Goal: Information Seeking & Learning: Learn about a topic

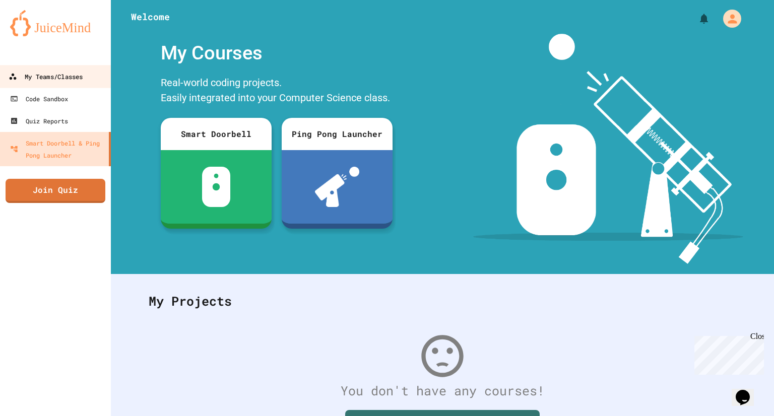
click at [39, 70] on link "My Teams/Classes" at bounding box center [55, 76] width 114 height 23
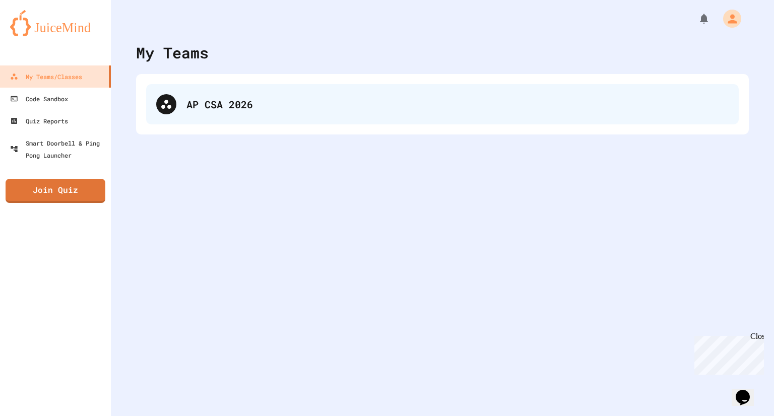
click at [259, 90] on div "AP CSA 2026" at bounding box center [442, 104] width 593 height 40
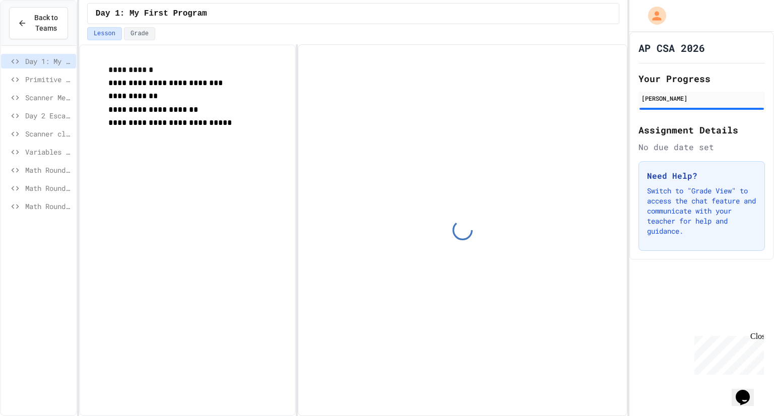
click at [38, 91] on div "Scanner Method practice" at bounding box center [38, 97] width 75 height 15
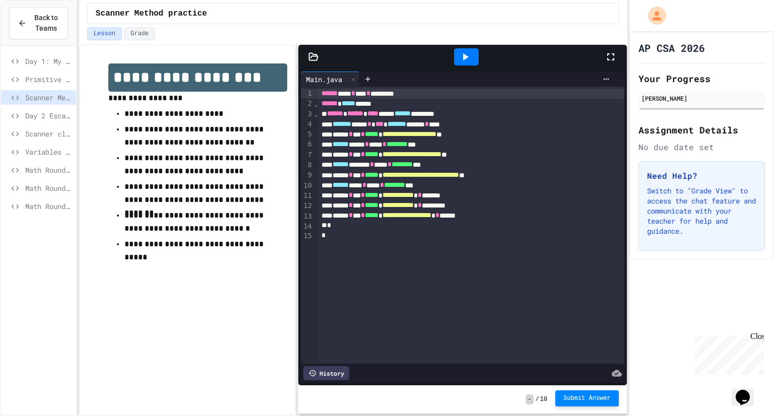
click at [571, 398] on span "Submit Answer" at bounding box center [586, 399] width 47 height 8
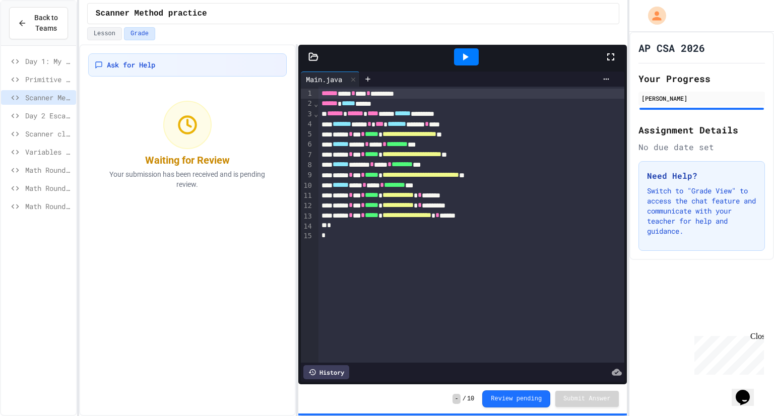
click at [63, 113] on span "Day 2 Escape Sequences" at bounding box center [48, 115] width 47 height 11
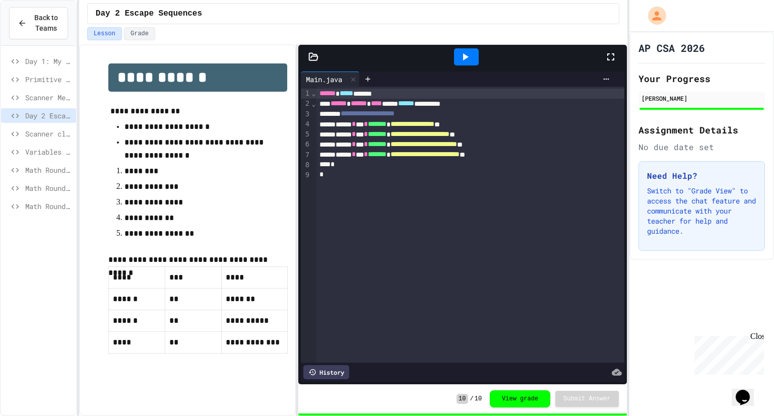
click at [57, 132] on span "Scanner class - Madlib" at bounding box center [48, 134] width 47 height 11
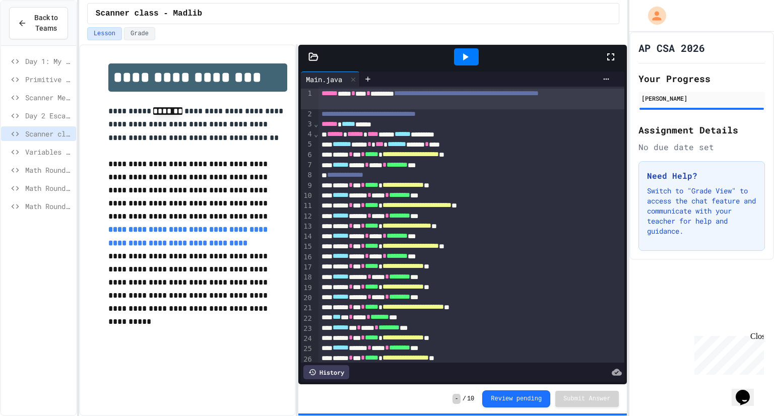
click at [50, 153] on span "Variables and Input Practice" at bounding box center [48, 152] width 47 height 11
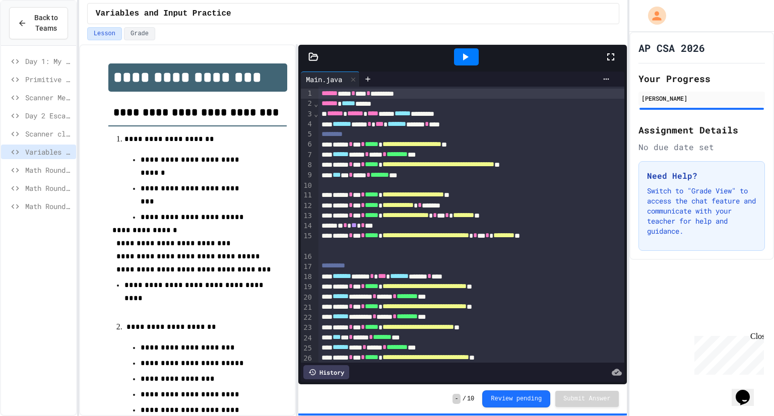
click at [49, 170] on span "Math Round 1 Practice" at bounding box center [48, 170] width 47 height 11
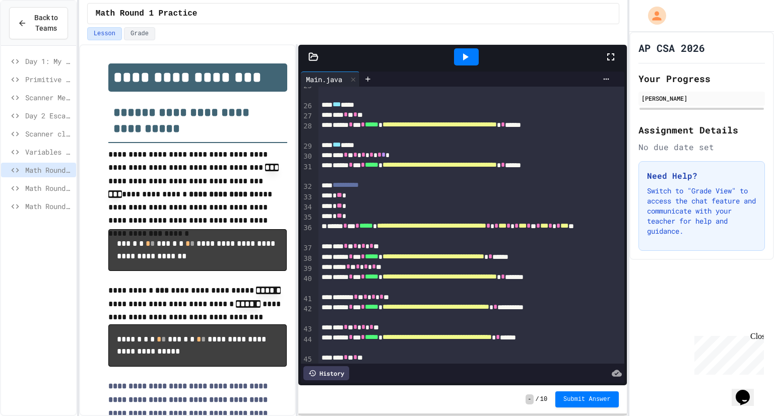
scroll to position [336, 0]
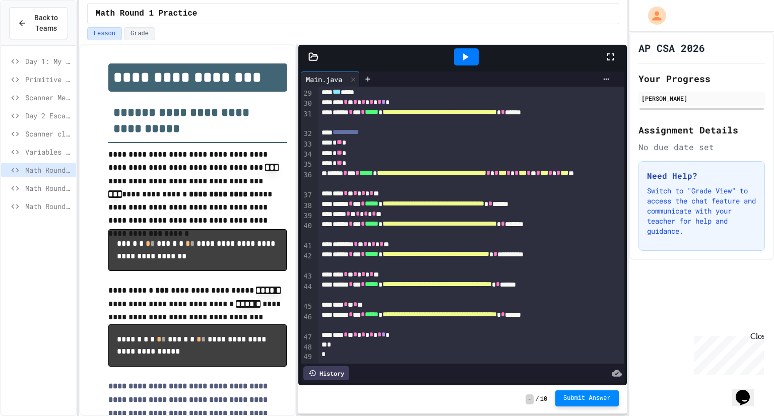
click at [594, 397] on span "Submit Answer" at bounding box center [586, 399] width 47 height 8
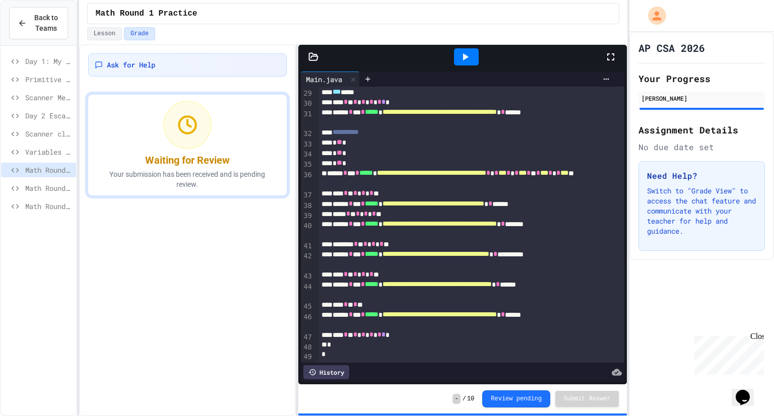
click at [34, 190] on span "Math Round 2: Area and Perimeter" at bounding box center [48, 188] width 47 height 11
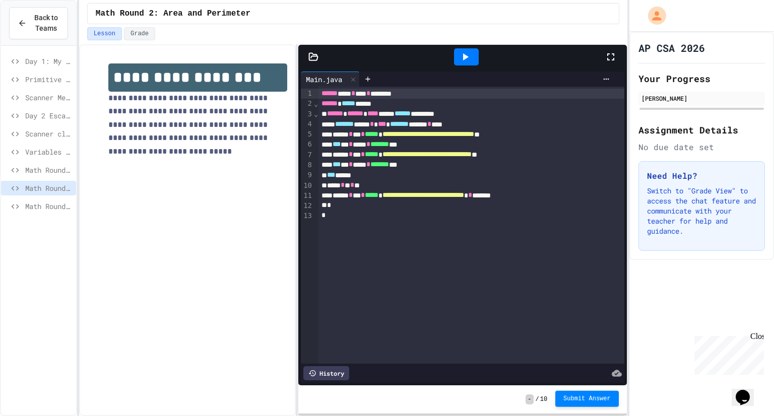
click at [579, 400] on span "Submit Answer" at bounding box center [586, 399] width 47 height 8
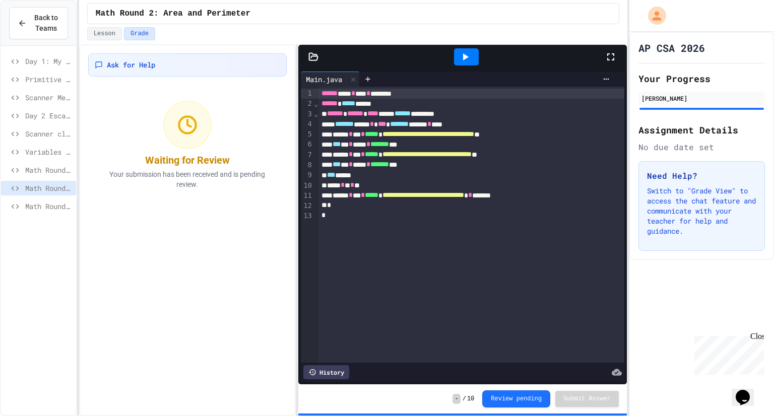
click at [41, 203] on span "Math Round 3: Compound Operators" at bounding box center [48, 206] width 47 height 11
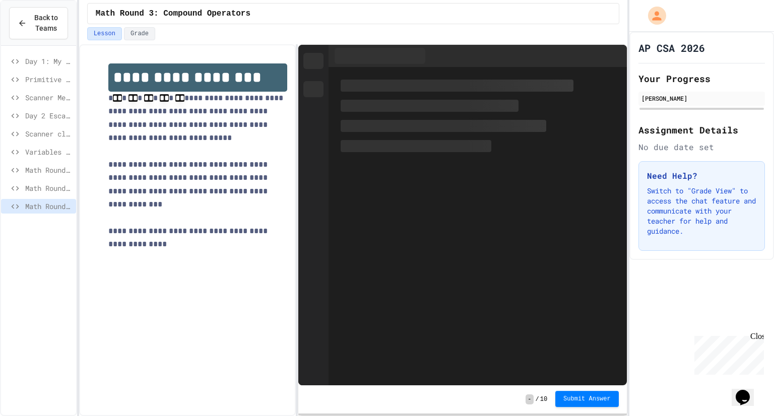
click at [579, 399] on span "Submit Answer" at bounding box center [586, 399] width 47 height 8
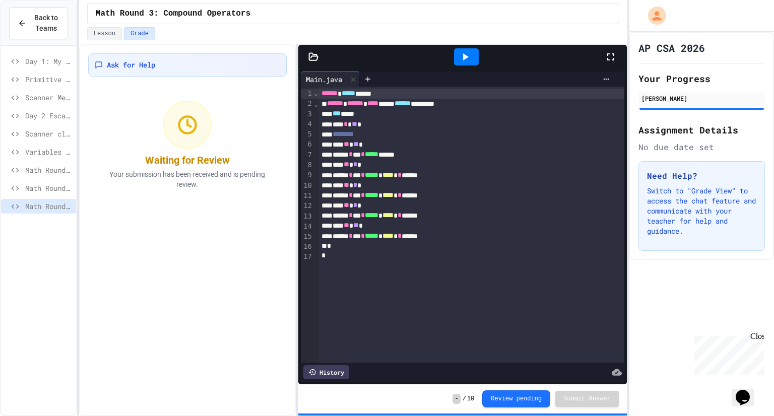
click at [61, 99] on span "Scanner Method practice" at bounding box center [48, 97] width 47 height 11
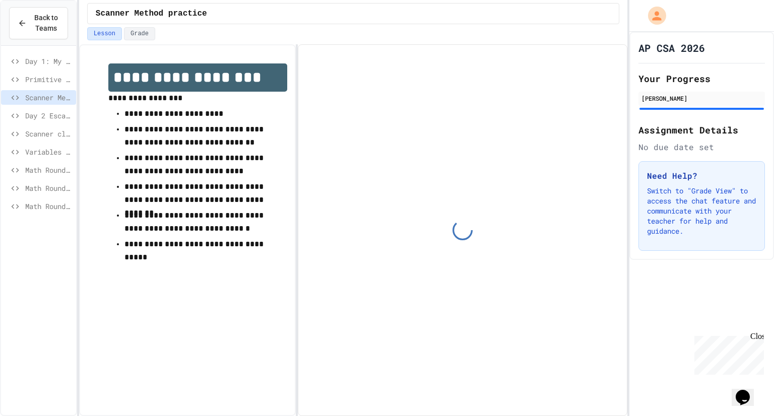
click at [51, 112] on span "Day 2 Escape Sequences" at bounding box center [48, 115] width 47 height 11
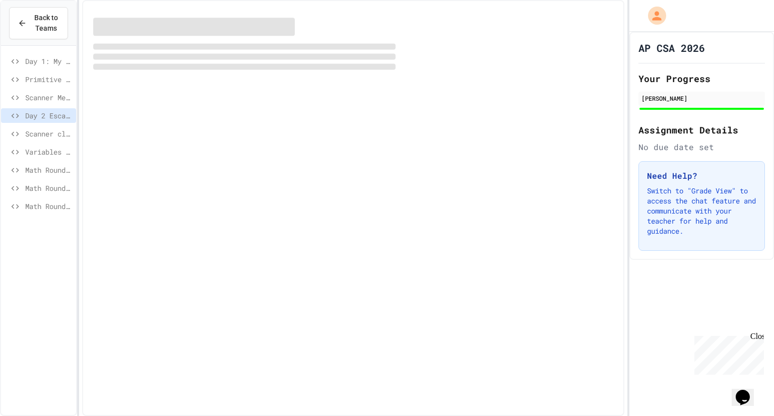
click at [51, 107] on div "Scanner Method practice" at bounding box center [38, 99] width 75 height 18
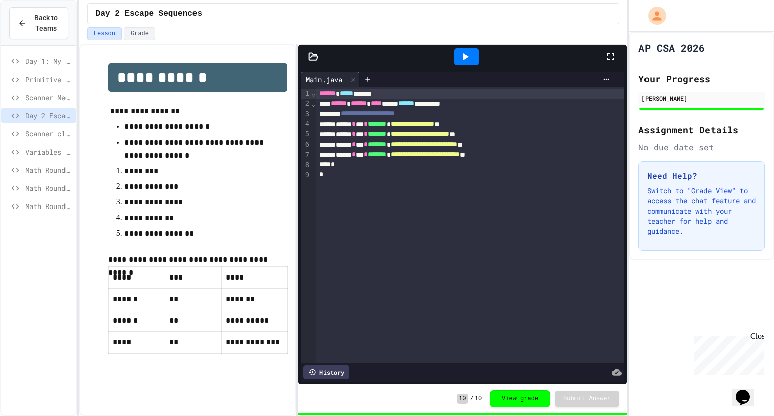
click at [52, 100] on span "Scanner Method practice" at bounding box center [48, 97] width 47 height 11
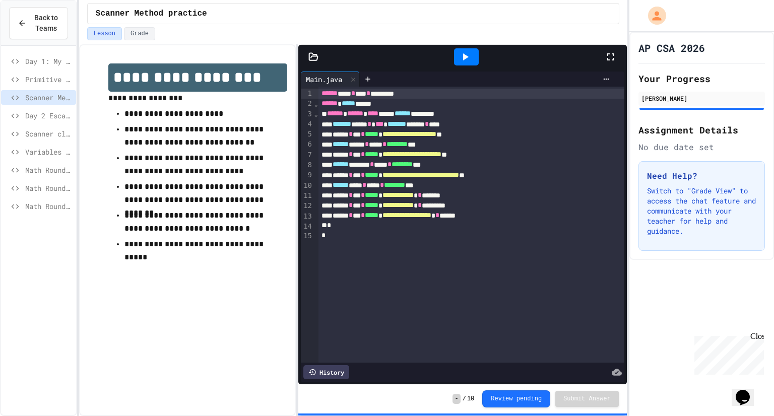
click at [54, 76] on span "Primitive Data Types" at bounding box center [48, 79] width 47 height 11
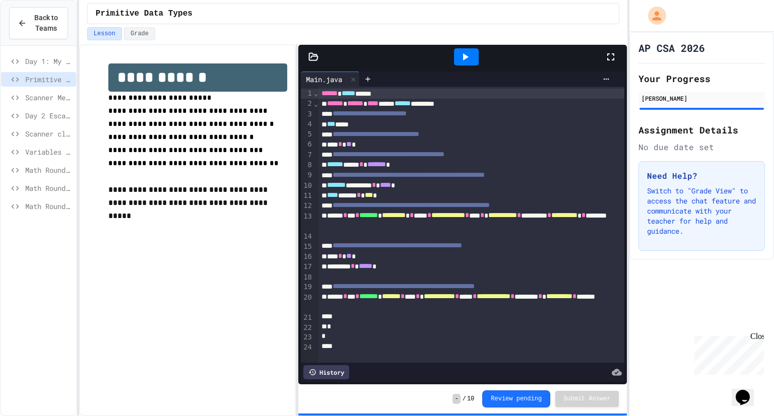
click at [34, 185] on span "Math Round 2: Area and Perimeter" at bounding box center [48, 188] width 47 height 11
